Goal: Task Accomplishment & Management: Use online tool/utility

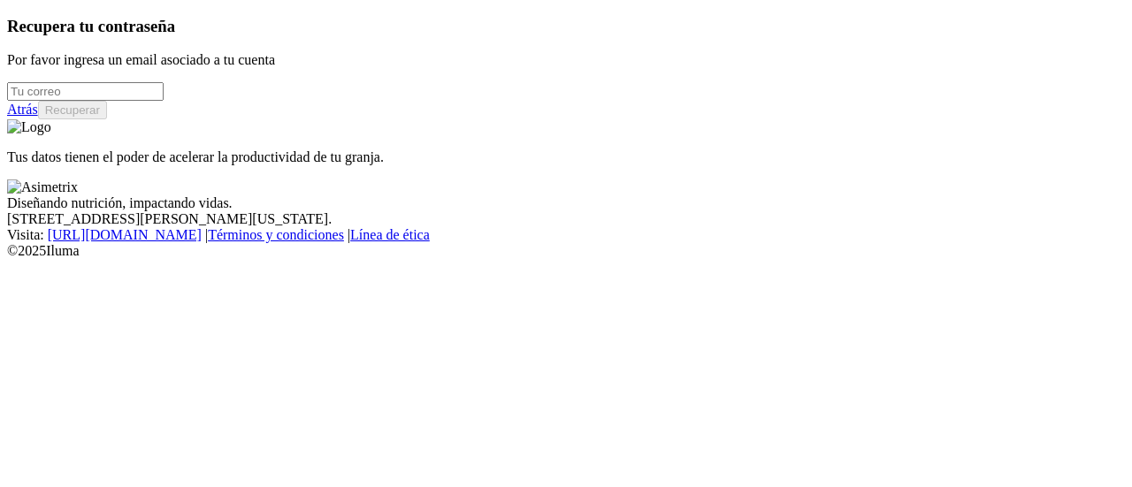
click at [164, 101] on input "email" at bounding box center [85, 91] width 157 height 19
type input "[PERSON_NAME][EMAIL_ADDRESS][PERSON_NAME][DOMAIN_NAME]"
click at [38, 117] on link "Atrás" at bounding box center [22, 109] width 31 height 15
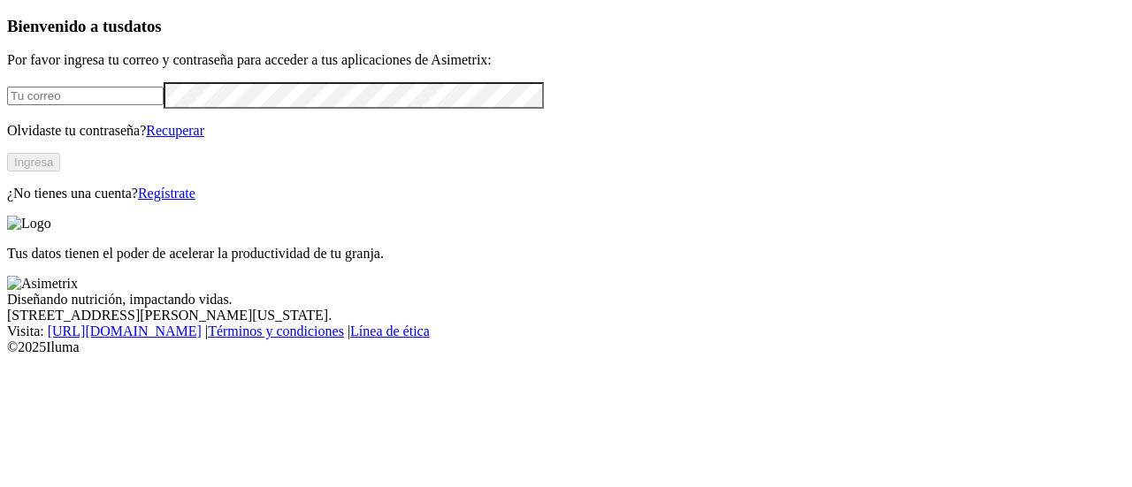
click at [164, 105] on input "email" at bounding box center [85, 96] width 157 height 19
type input "[PERSON_NAME][EMAIL_ADDRESS][PERSON_NAME][DOMAIN_NAME]"
click input "submit" at bounding box center [0, 0] width 0 height 0
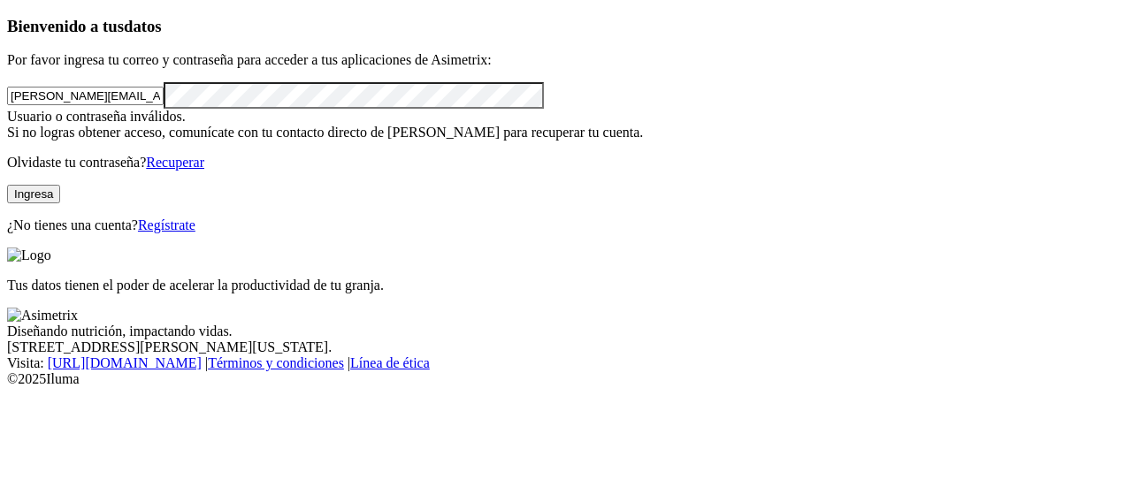
click at [22, 144] on div "Bienvenido a tus datos Por favor ingresa tu correo y contraseña para acceder a …" at bounding box center [566, 125] width 1118 height 217
click at [60, 203] on button "Ingresa" at bounding box center [33, 194] width 53 height 19
